Goal: Task Accomplishment & Management: Complete application form

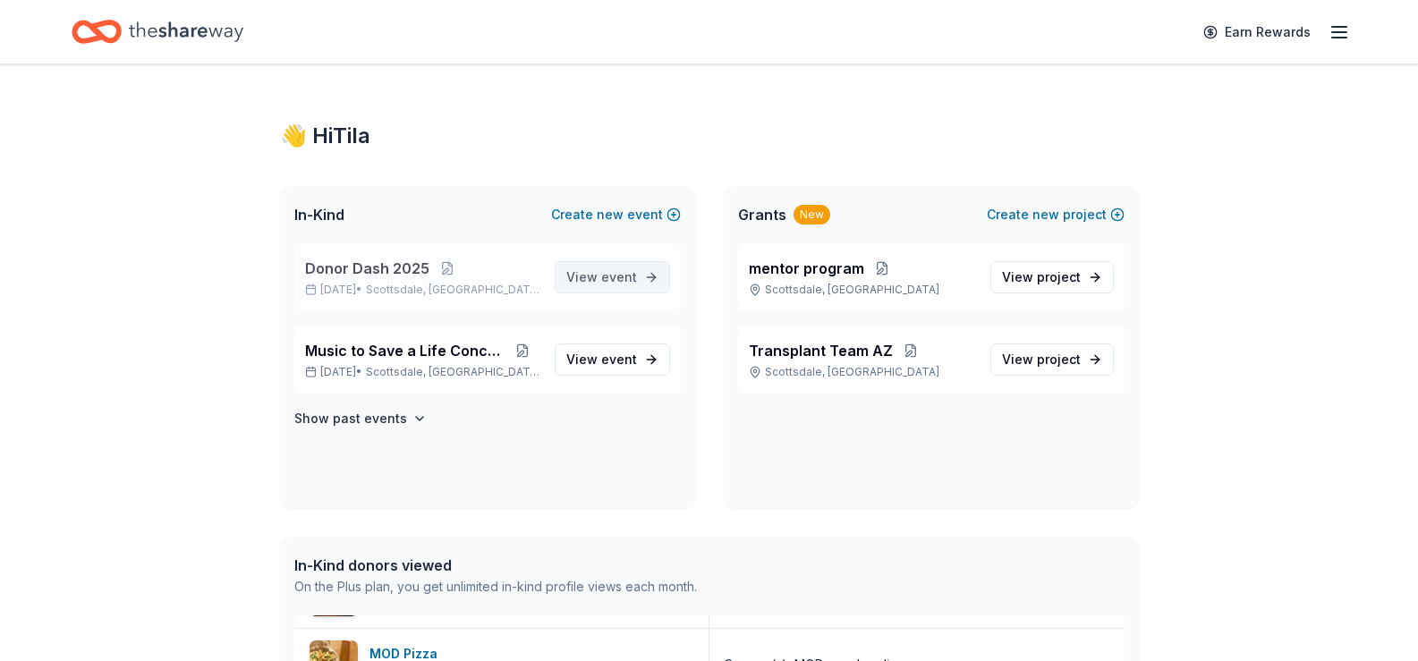
click at [614, 275] on span "event" at bounding box center [619, 276] width 36 height 15
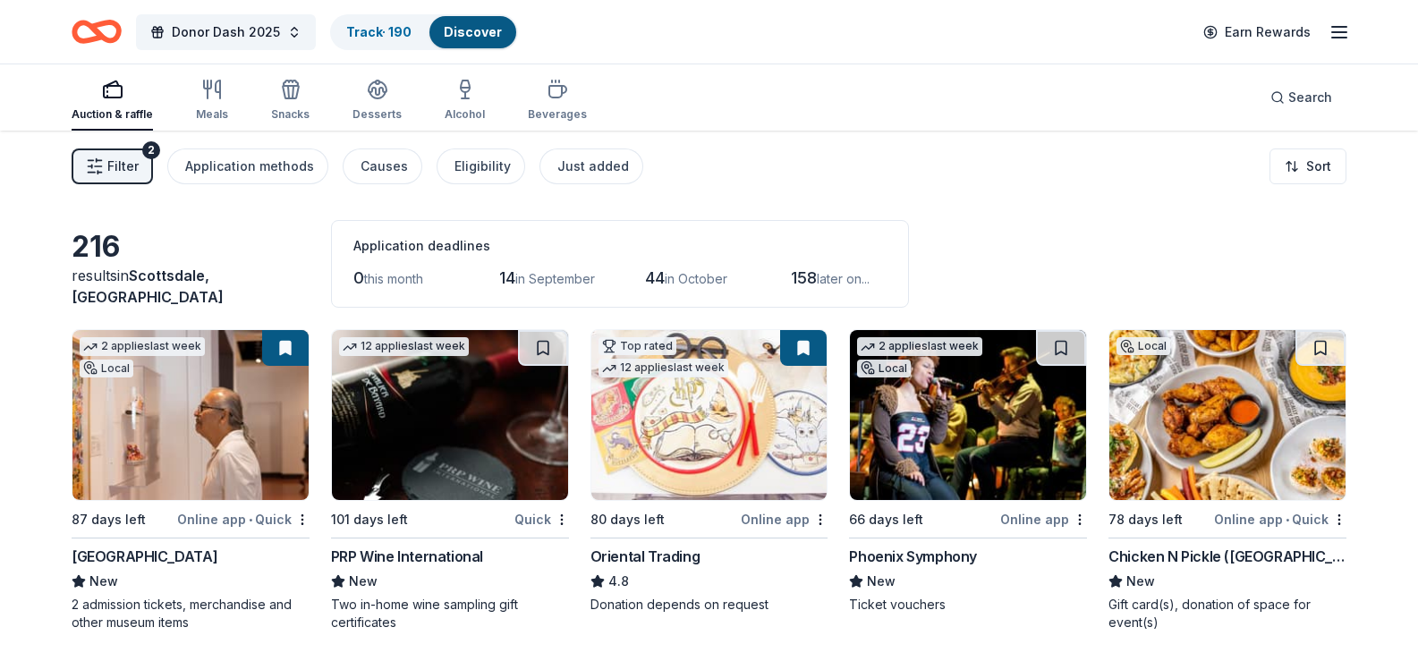
click at [131, 172] on span "Filter" at bounding box center [122, 166] width 31 height 21
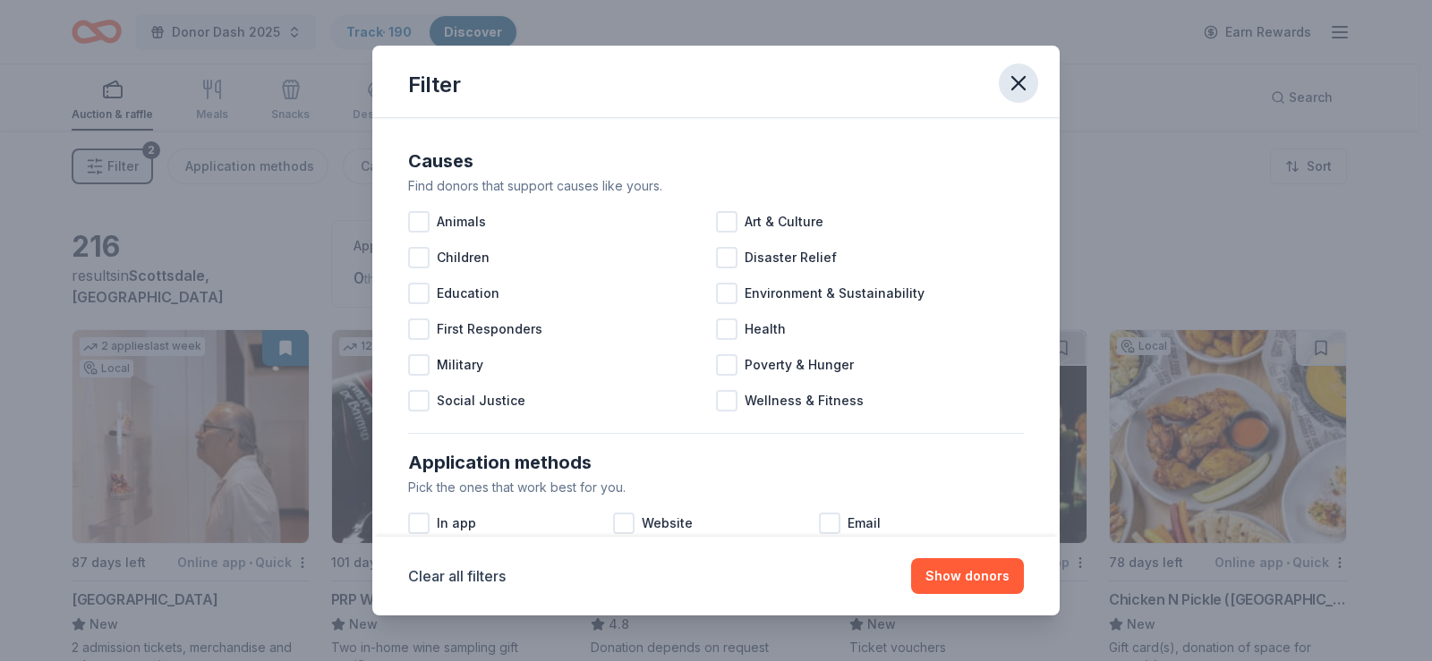
click at [1019, 86] on icon "button" at bounding box center [1018, 83] width 13 height 13
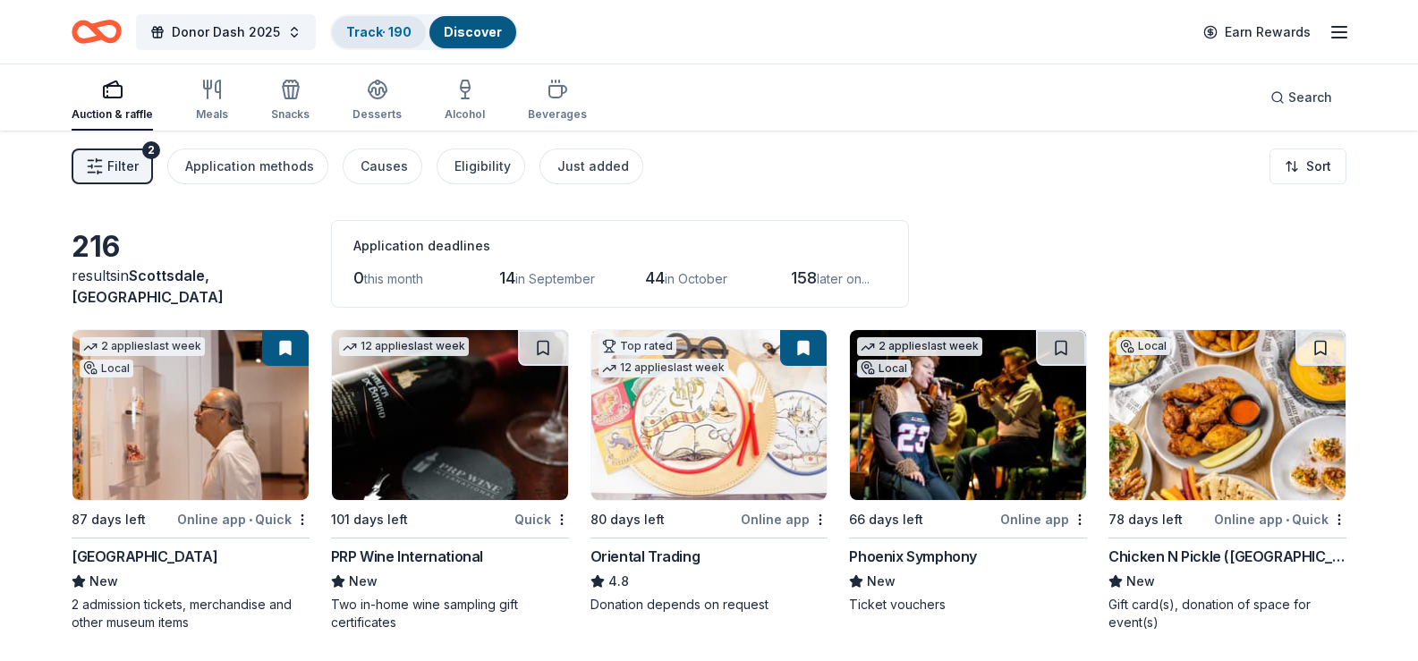
click at [370, 30] on link "Track · 190" at bounding box center [378, 31] width 65 height 15
click at [388, 33] on link "Track · 190" at bounding box center [378, 31] width 65 height 15
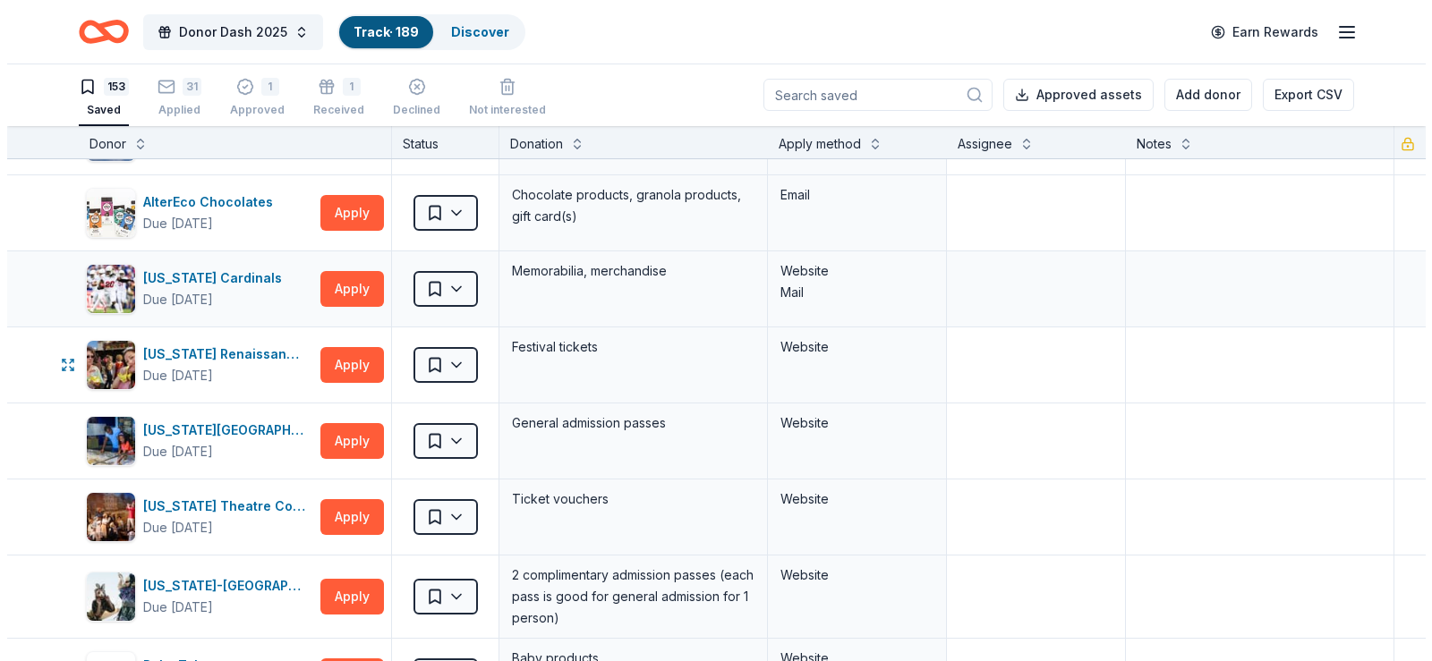
scroll to position [89, 0]
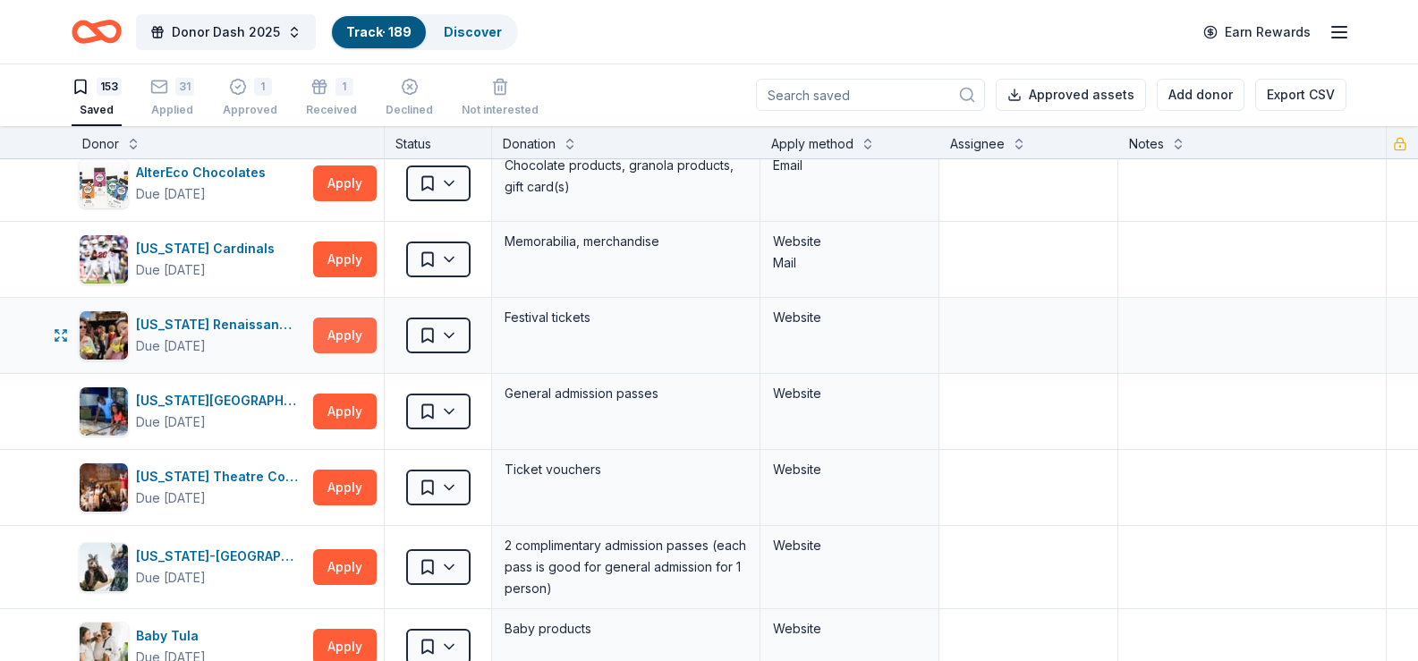
click at [340, 328] on button "Apply" at bounding box center [345, 336] width 64 height 36
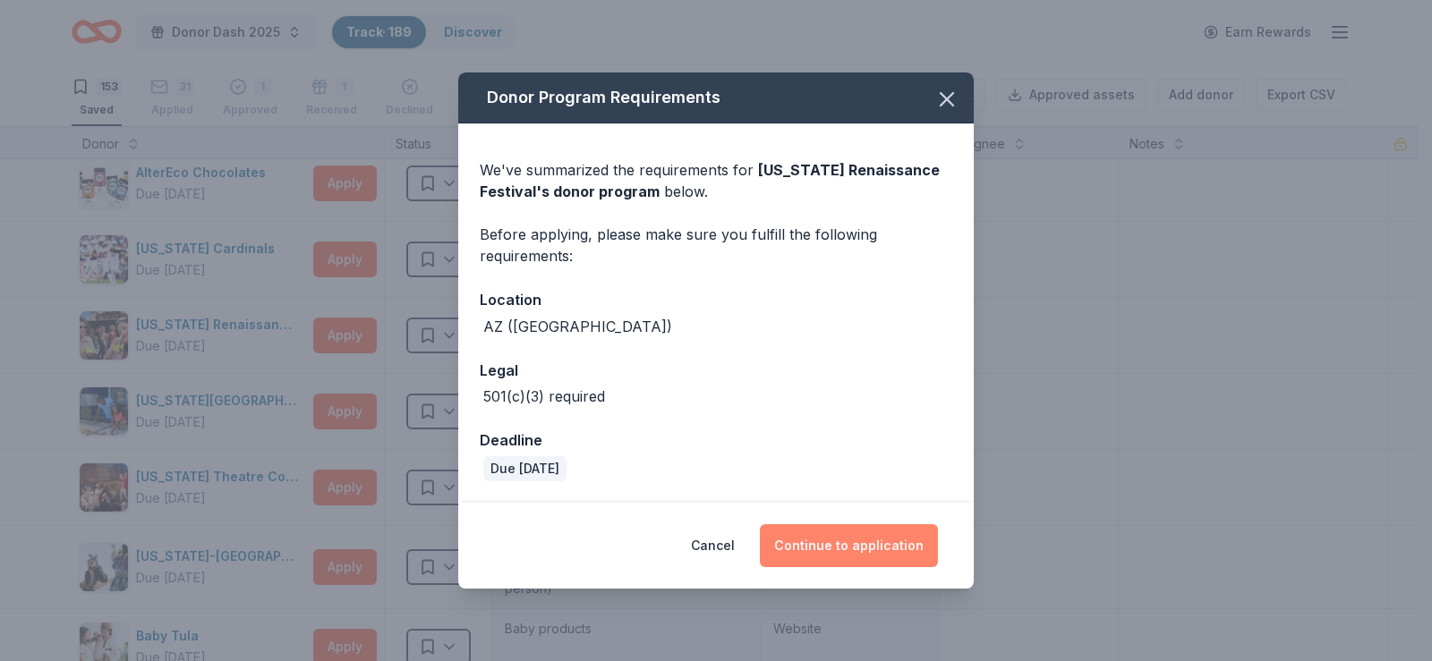
click at [848, 548] on button "Continue to application" at bounding box center [849, 545] width 178 height 43
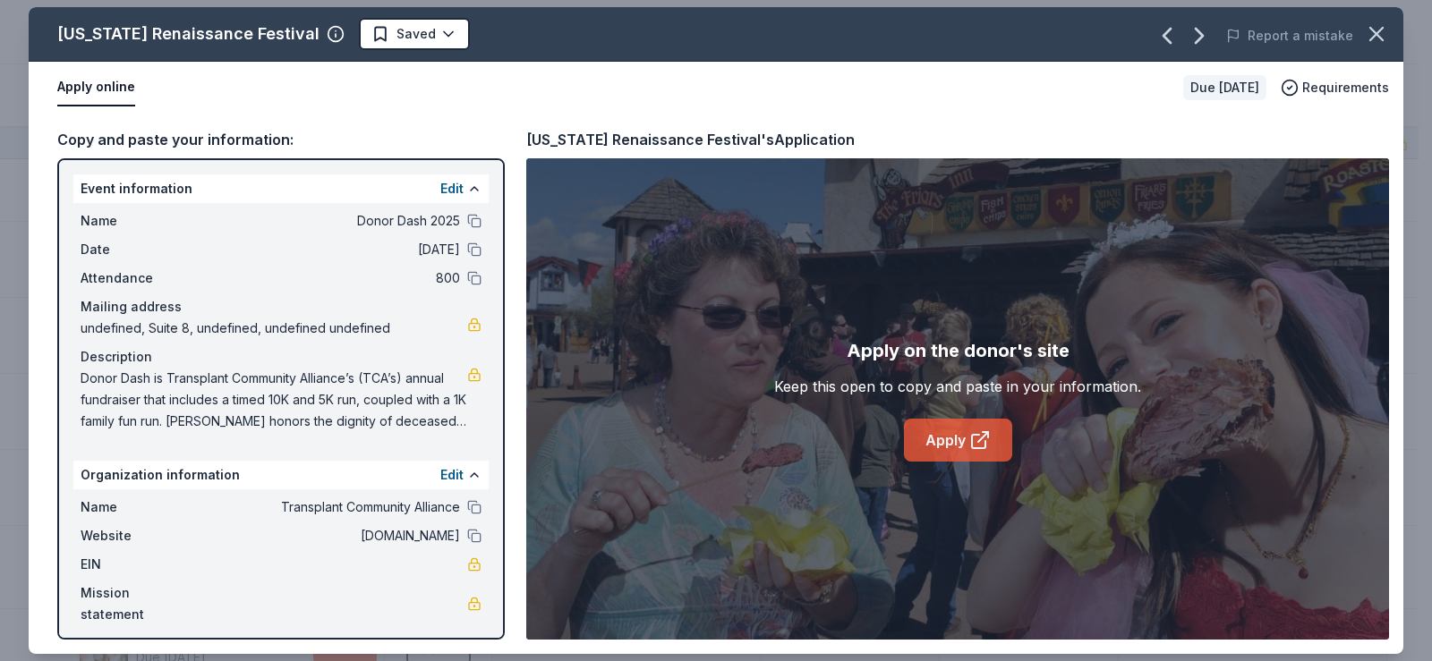
click at [954, 440] on link "Apply" at bounding box center [958, 440] width 108 height 43
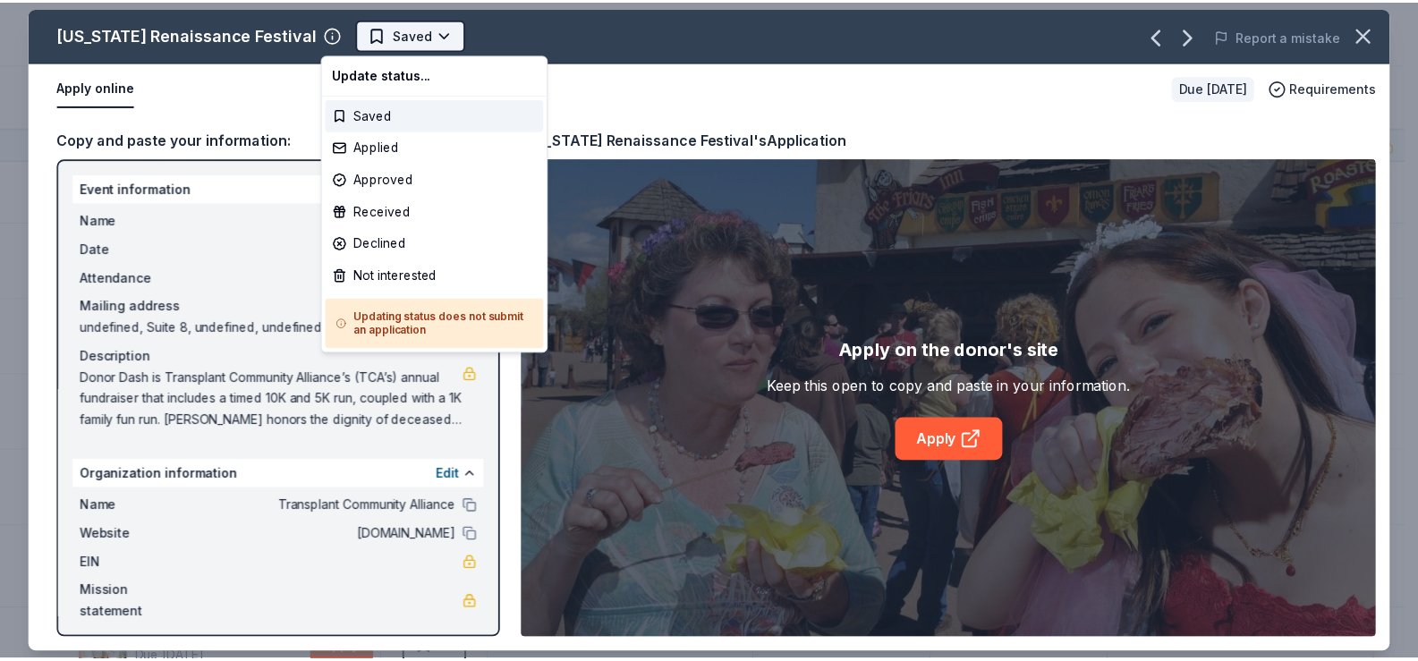
scroll to position [0, 0]
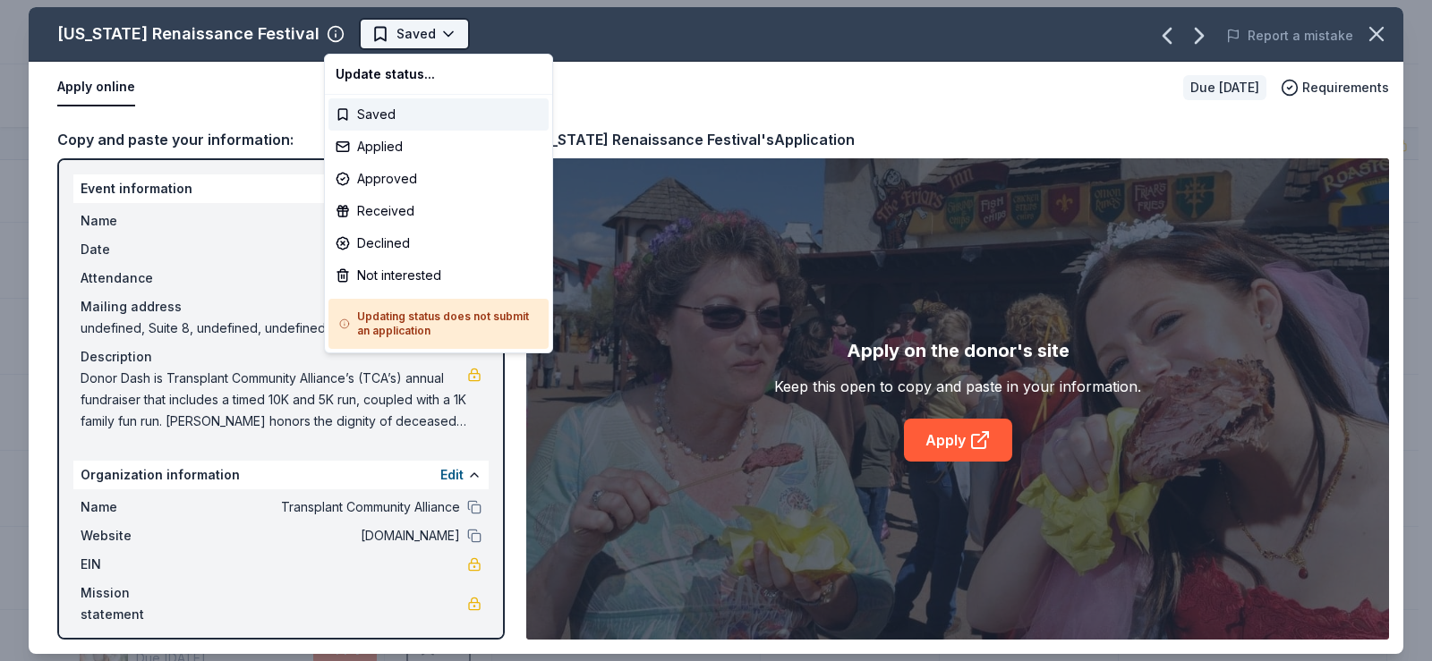
click at [410, 37] on html "Donor Dash 2025 Track · 189 Discover Earn Rewards 153 Saved 31 Applied 1 Approv…" at bounding box center [716, 330] width 1432 height 661
click at [387, 149] on div "Applied" at bounding box center [438, 147] width 220 height 32
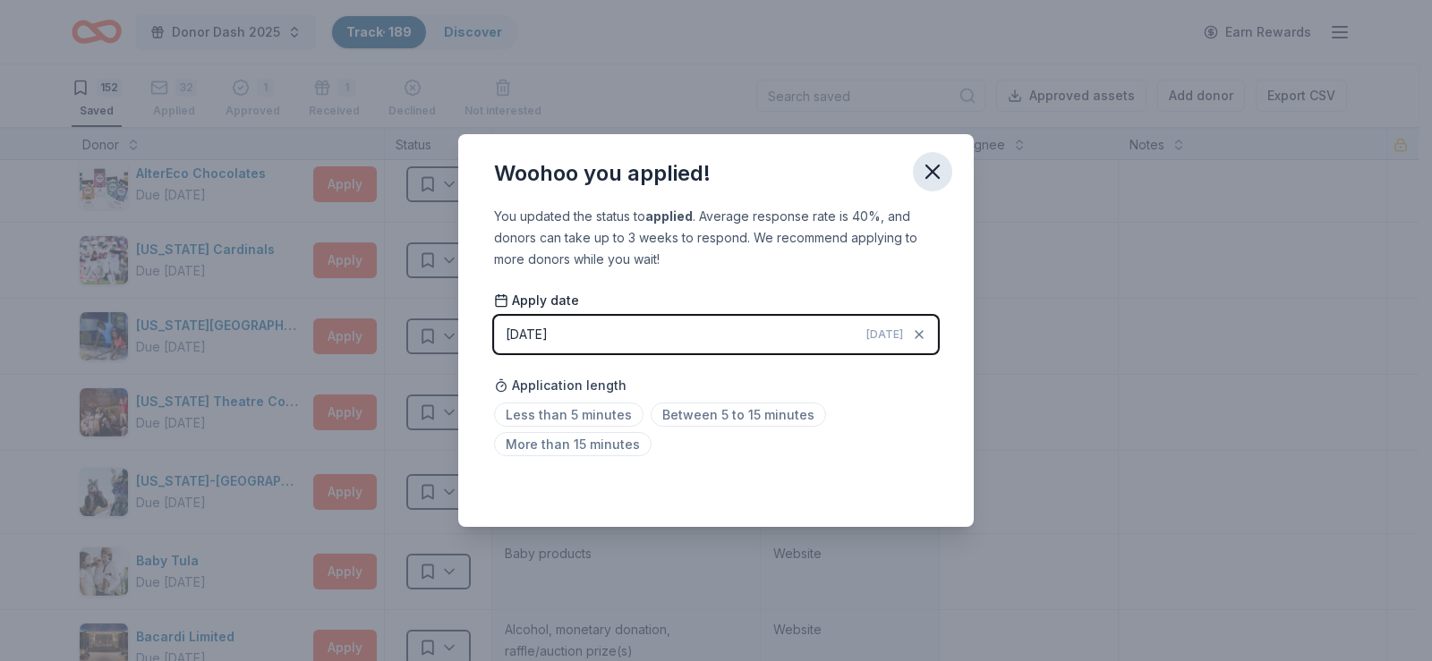
click at [929, 171] on icon "button" at bounding box center [932, 171] width 25 height 25
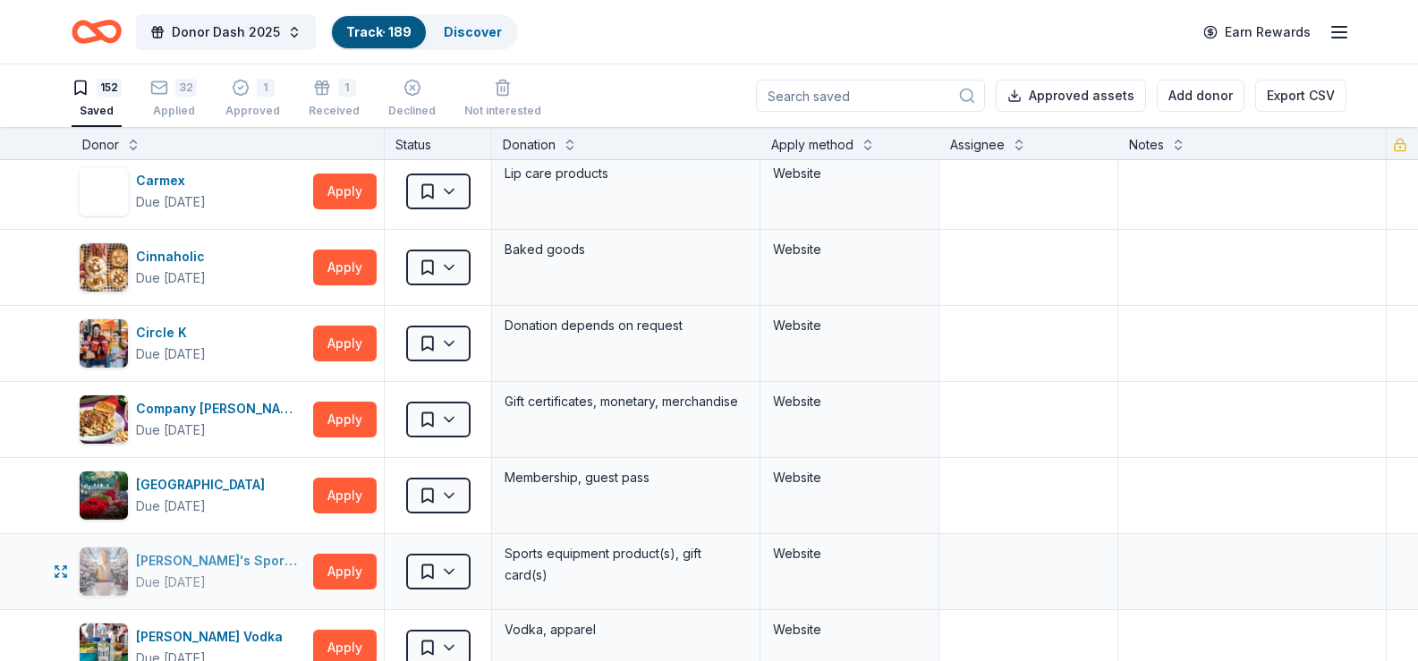
scroll to position [1700, 0]
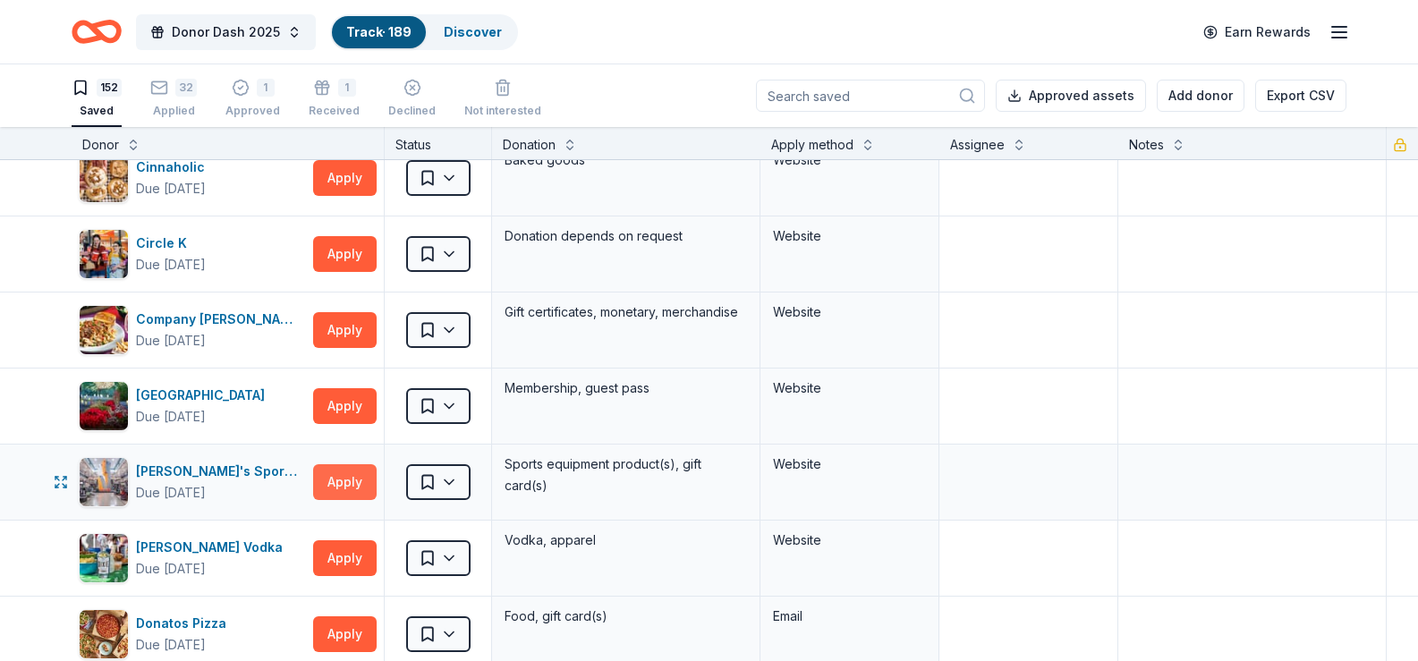
click at [345, 484] on button "Apply" at bounding box center [345, 482] width 64 height 36
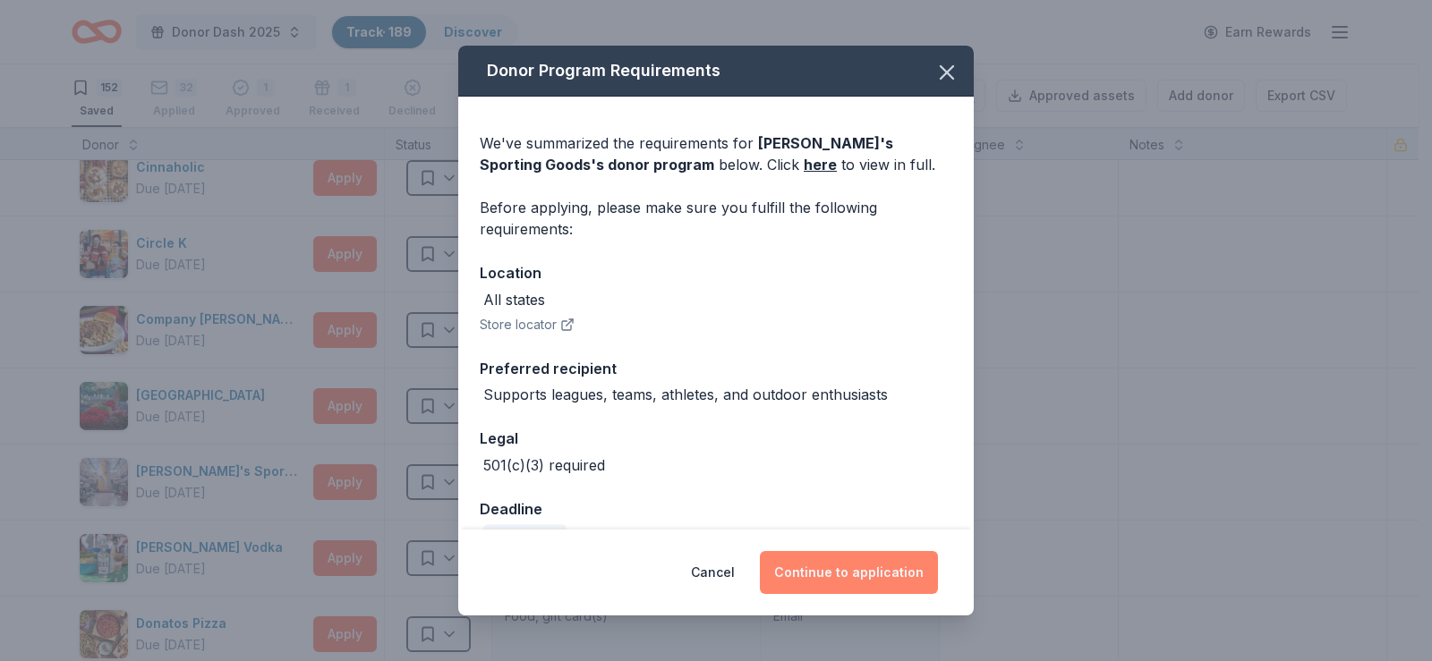
click at [852, 567] on button "Continue to application" at bounding box center [849, 572] width 178 height 43
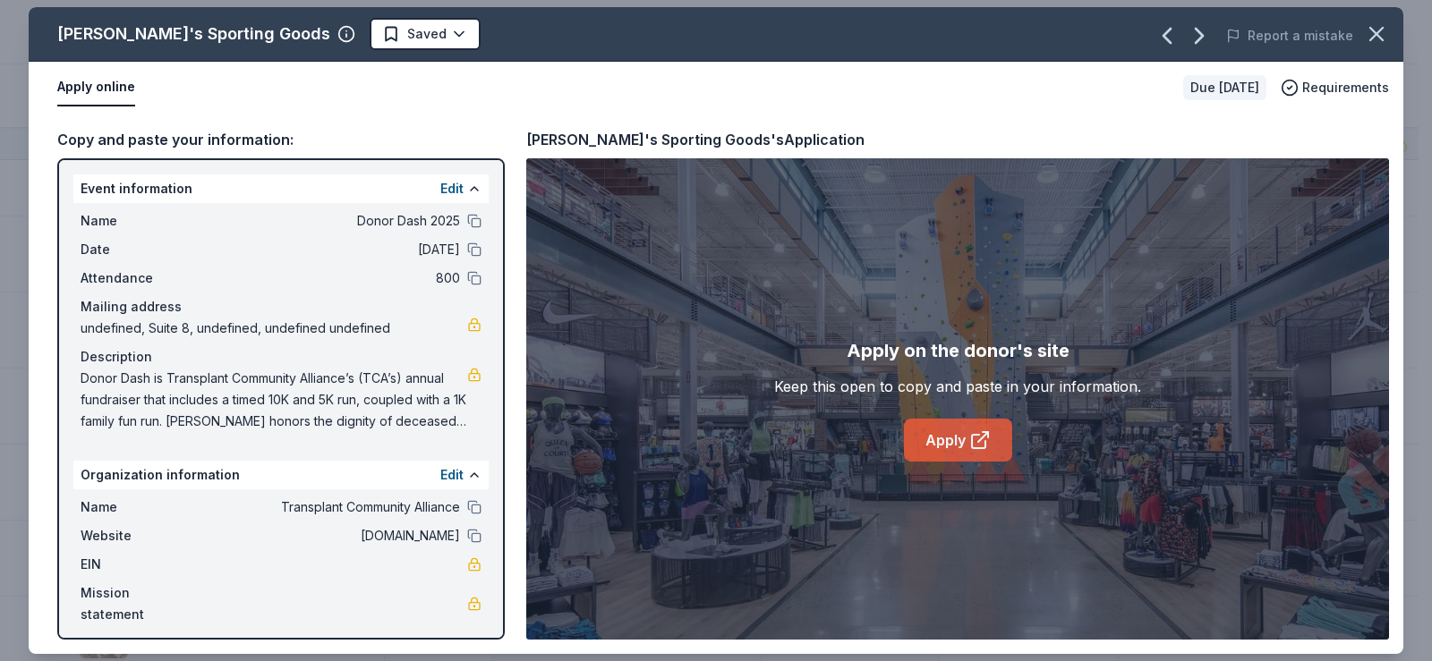
click at [951, 442] on link "Apply" at bounding box center [958, 440] width 108 height 43
click at [356, 38] on html "Donor Dash 2025 Track · 189 Discover Earn Rewards 152 Saved 32 Applied 1 Approv…" at bounding box center [716, 330] width 1432 height 661
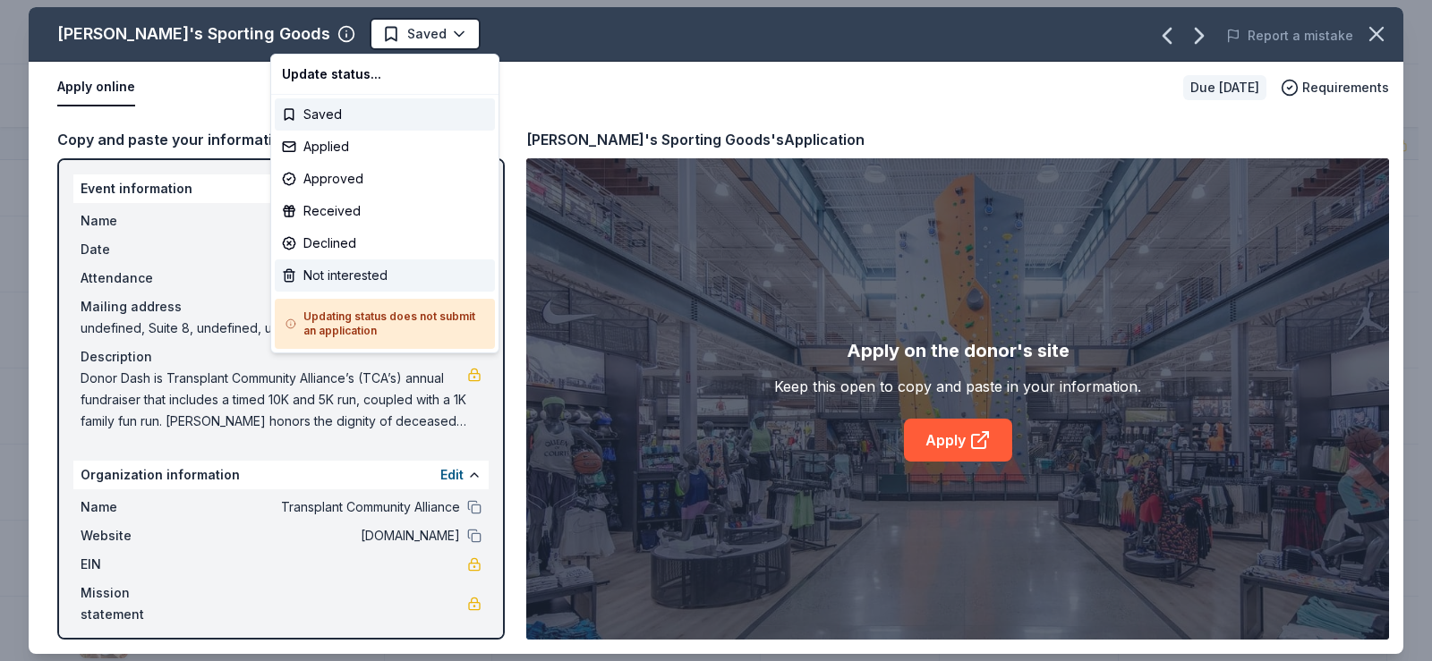
click at [357, 273] on div "Not interested" at bounding box center [385, 276] width 220 height 32
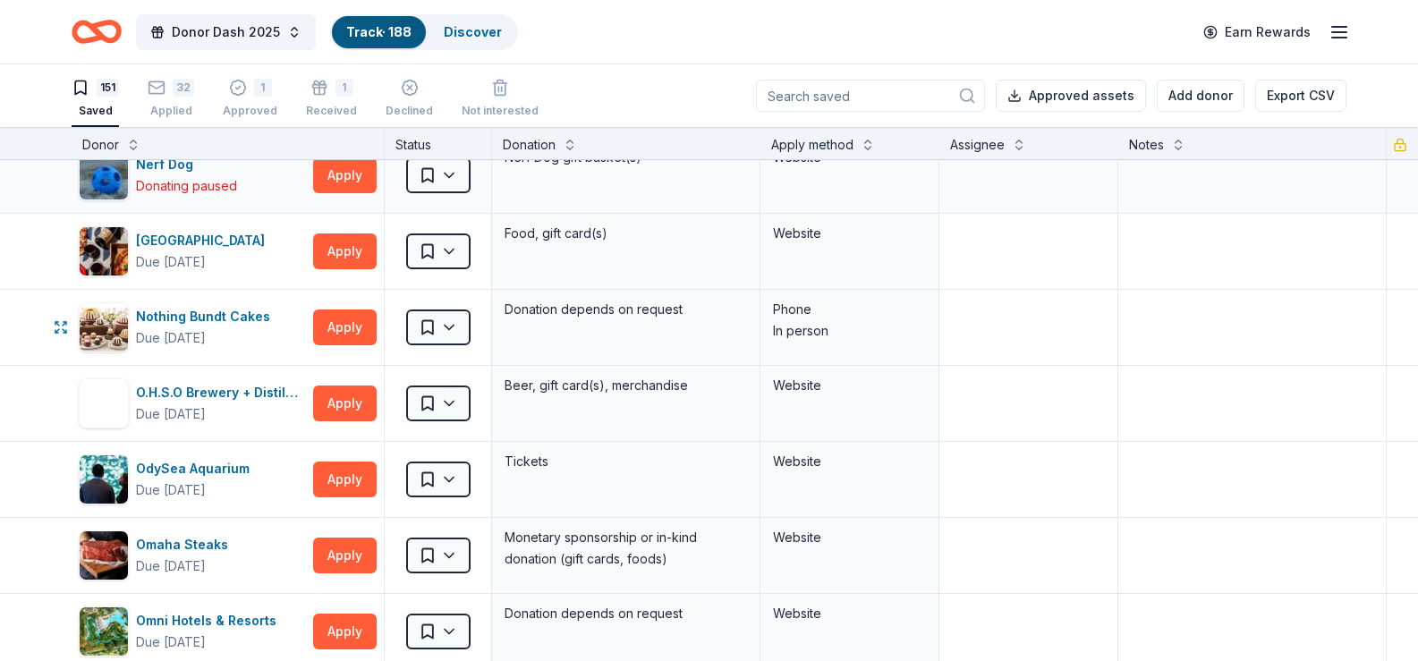
scroll to position [5459, 0]
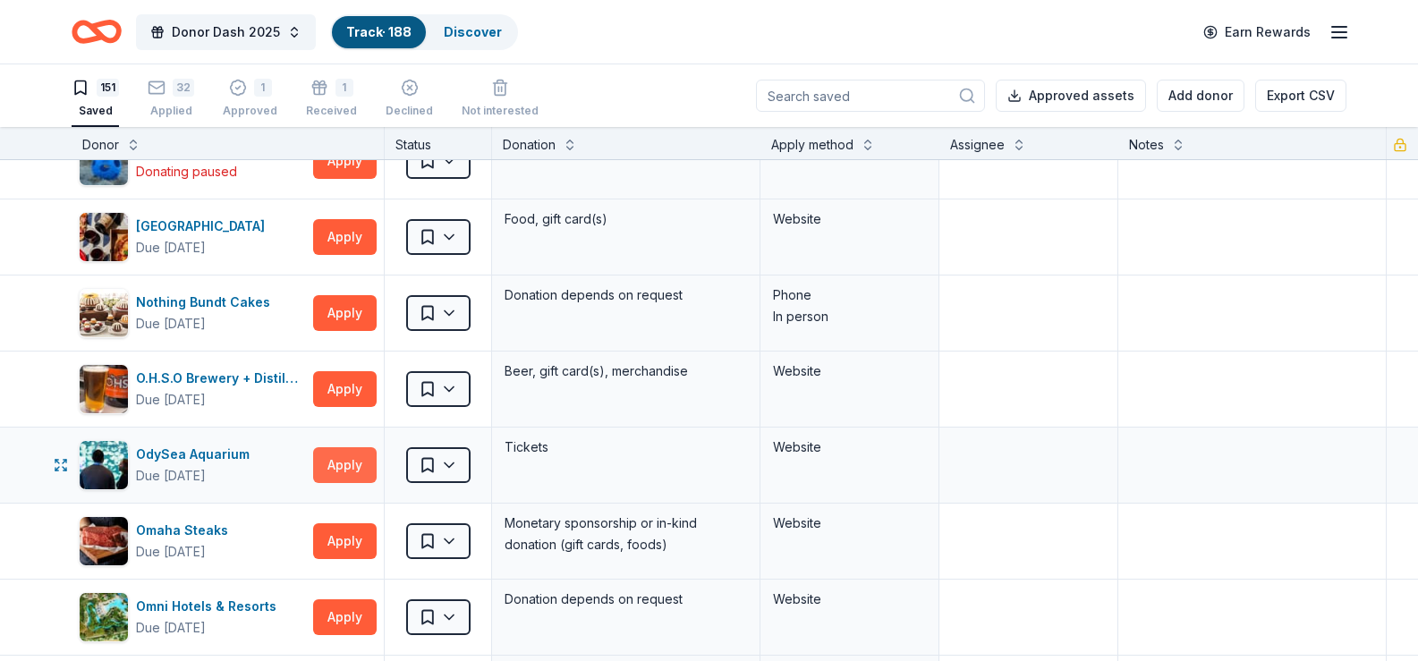
click at [345, 469] on button "Apply" at bounding box center [345, 465] width 64 height 36
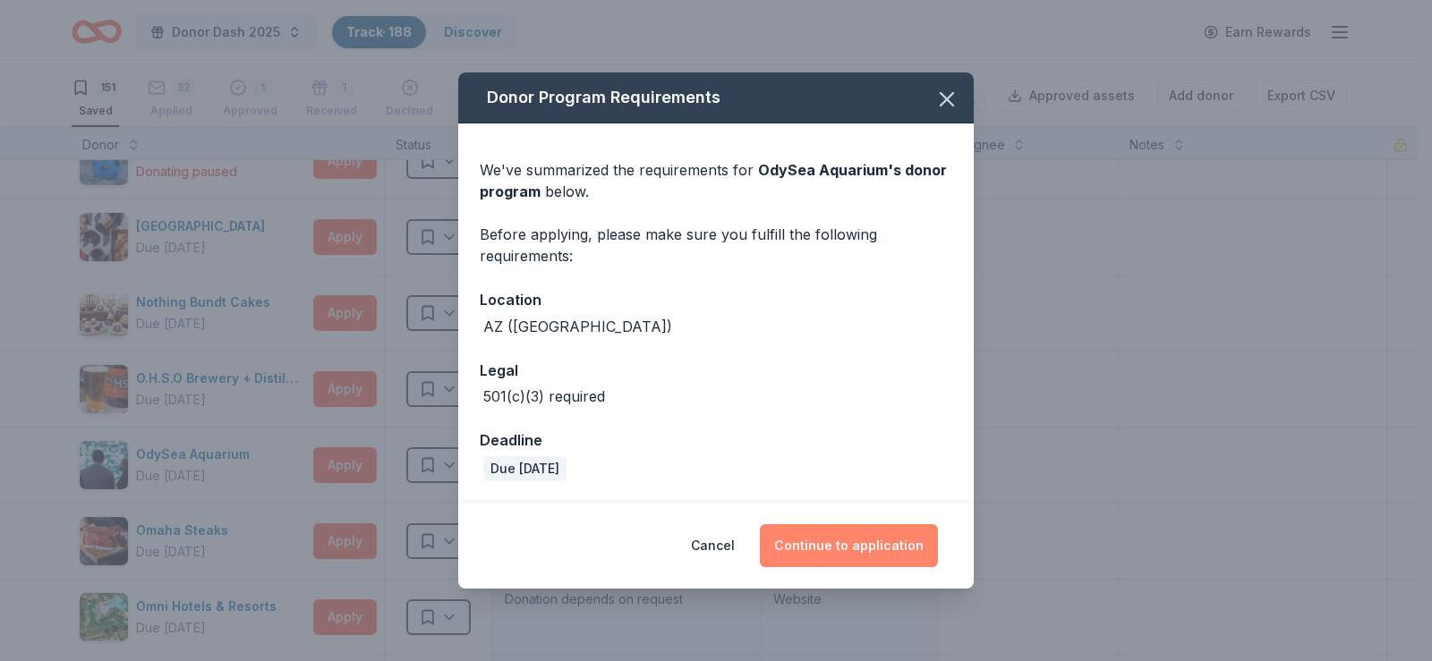
click at [832, 540] on button "Continue to application" at bounding box center [849, 545] width 178 height 43
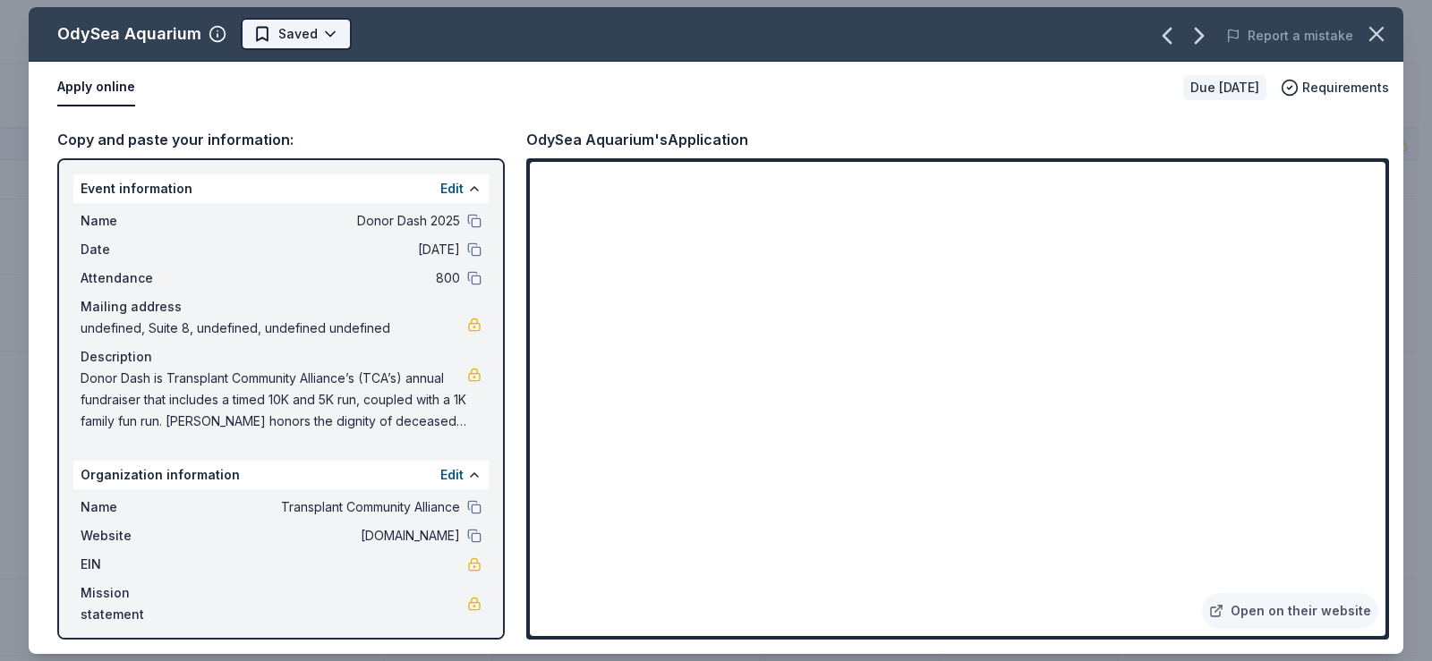
click at [327, 34] on html "Donor Dash 2025 Track · 188 Discover Earn Rewards 151 Saved 32 Applied 1 Approv…" at bounding box center [716, 330] width 1432 height 661
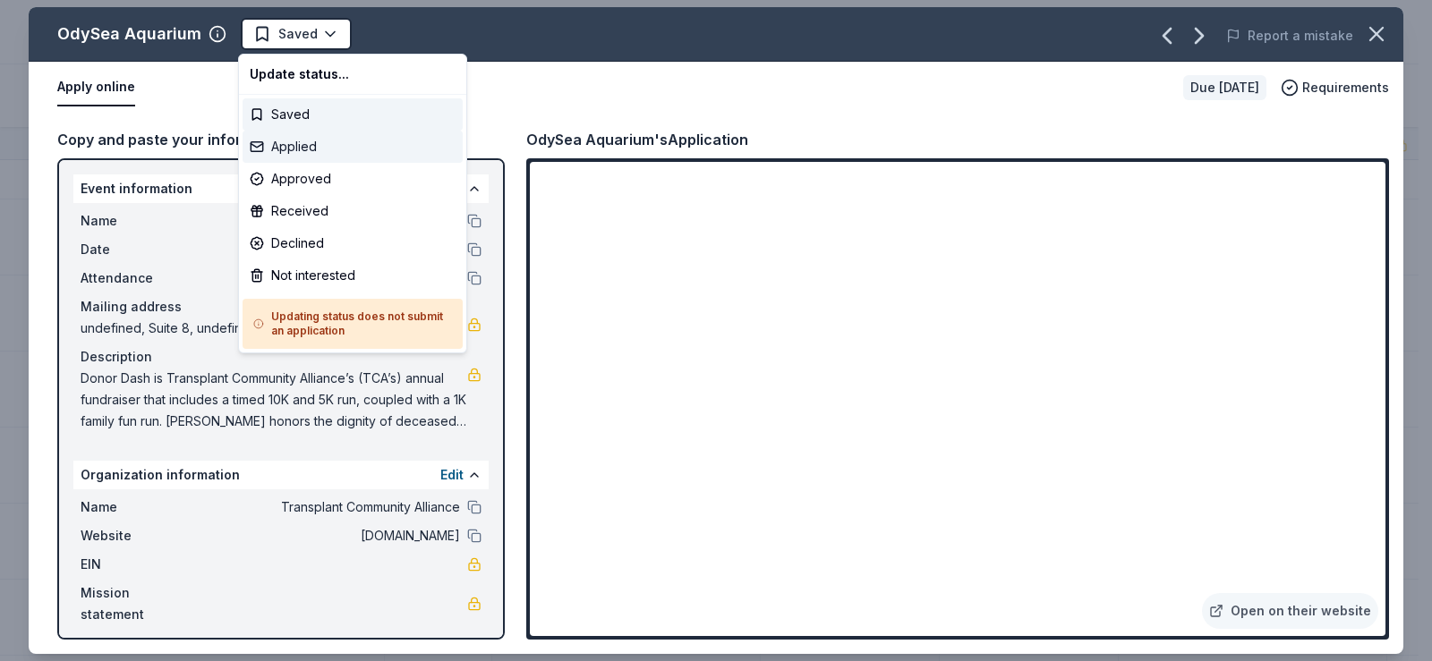
click at [302, 149] on div "Applied" at bounding box center [353, 147] width 220 height 32
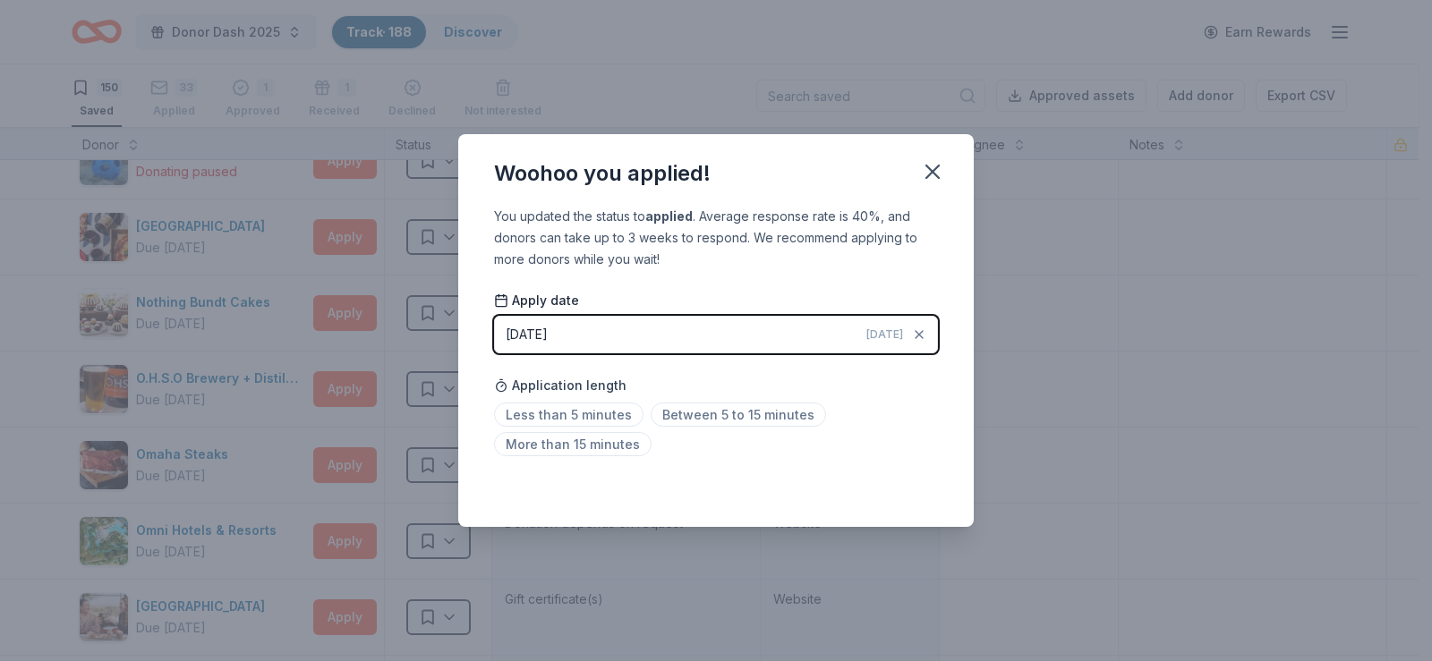
drag, startPoint x: 932, startPoint y: 172, endPoint x: 702, endPoint y: 21, distance: 274.5
click at [931, 172] on icon "button" at bounding box center [932, 171] width 25 height 25
